Goal: Check status

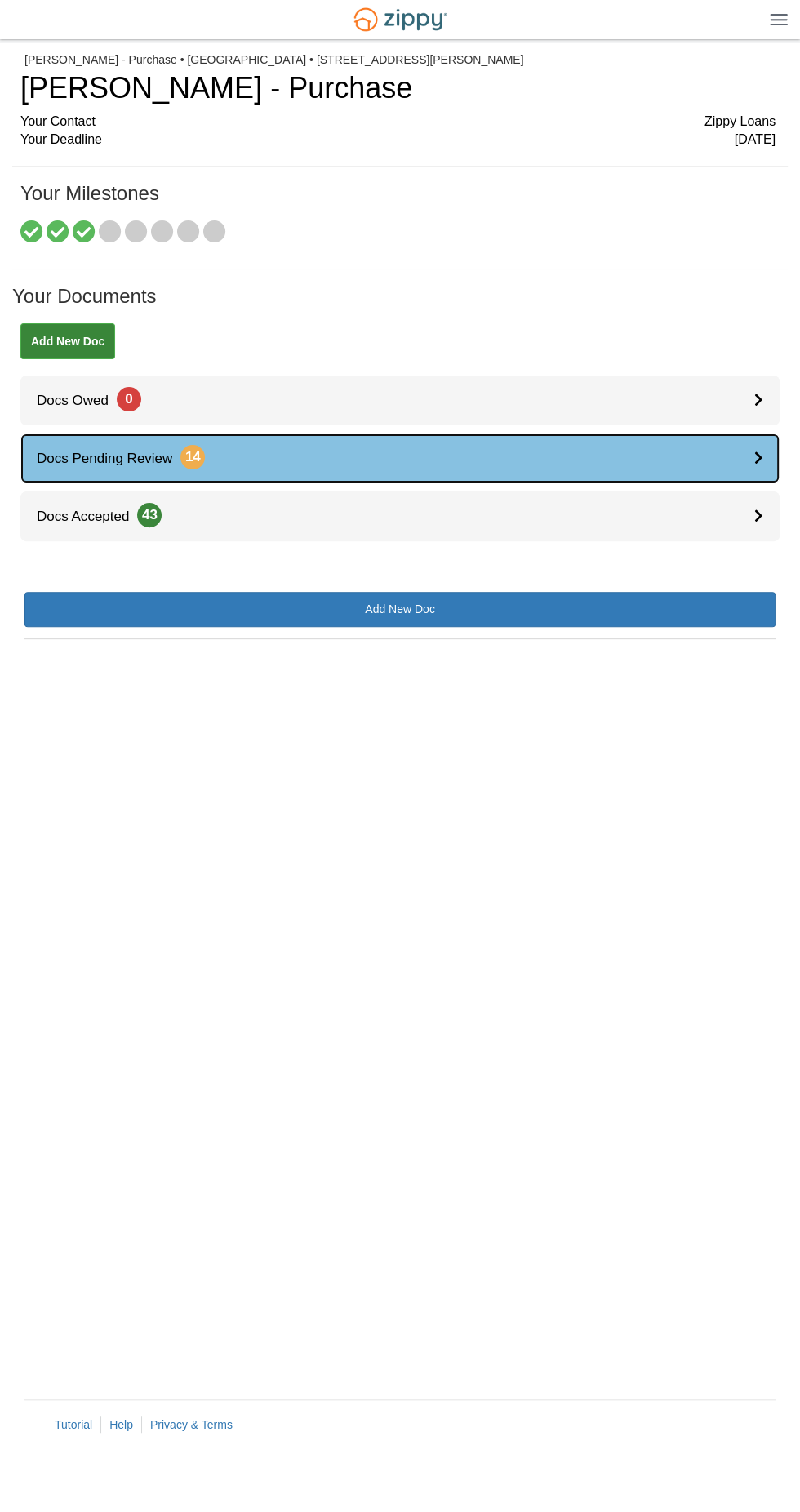
click at [758, 457] on icon at bounding box center [758, 457] width 9 height 14
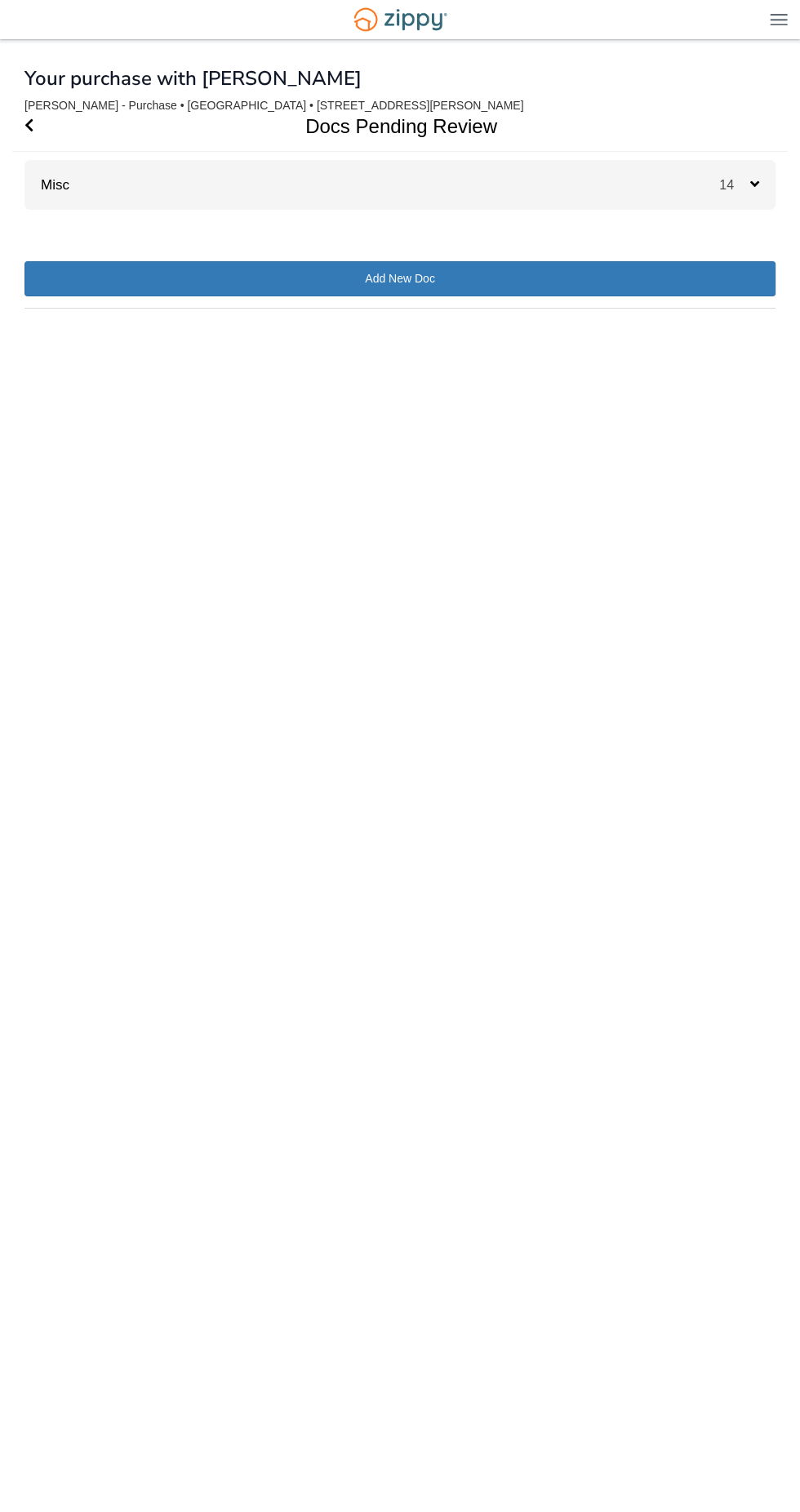
click at [668, 193] on div "Misc 14" at bounding box center [400, 185] width 751 height 49
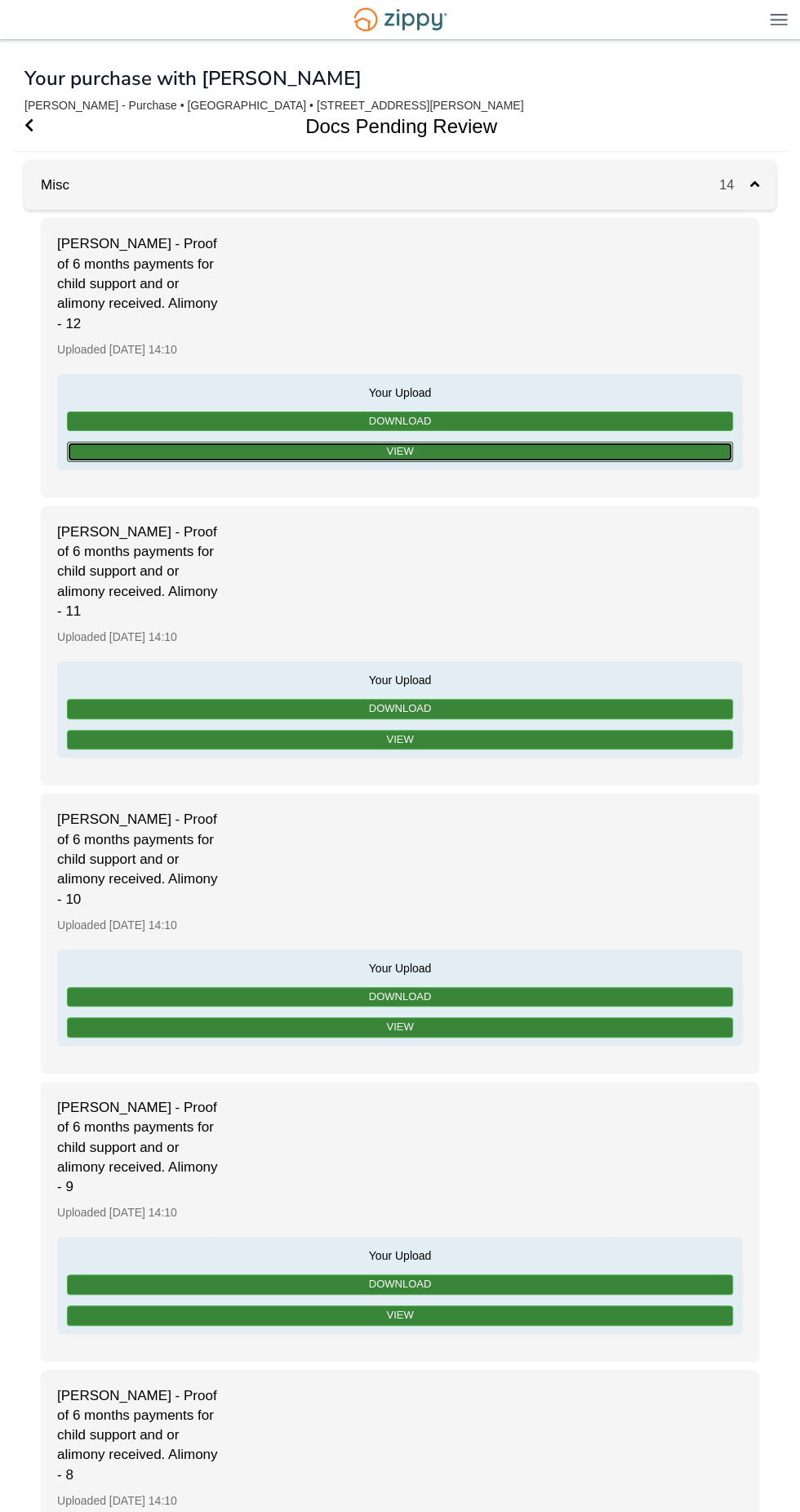
click at [678, 451] on link "View" at bounding box center [400, 452] width 667 height 21
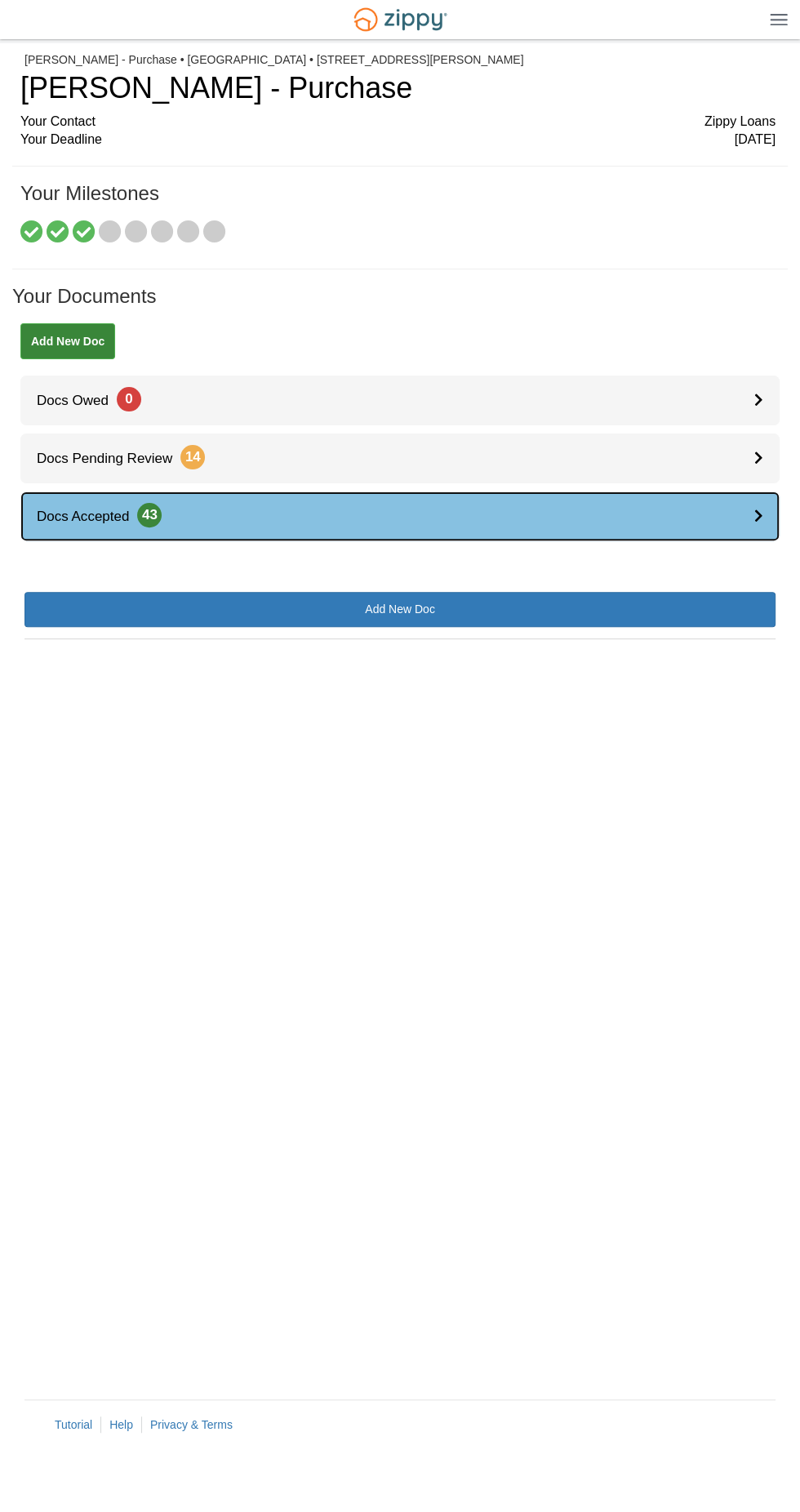
click at [758, 515] on icon at bounding box center [758, 516] width 9 height 14
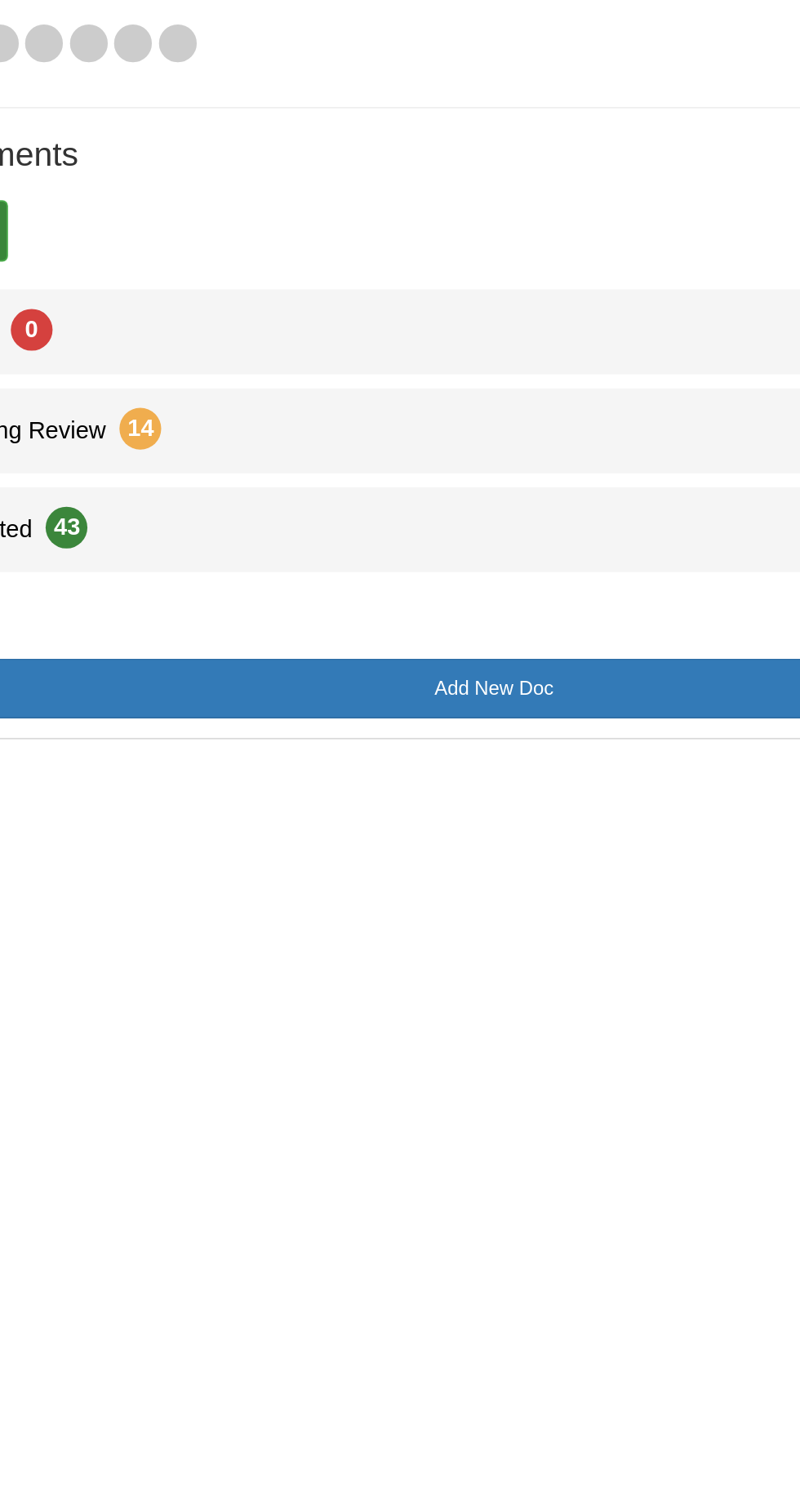
scroll to position [3, 0]
